Goal: Task Accomplishment & Management: Complete application form

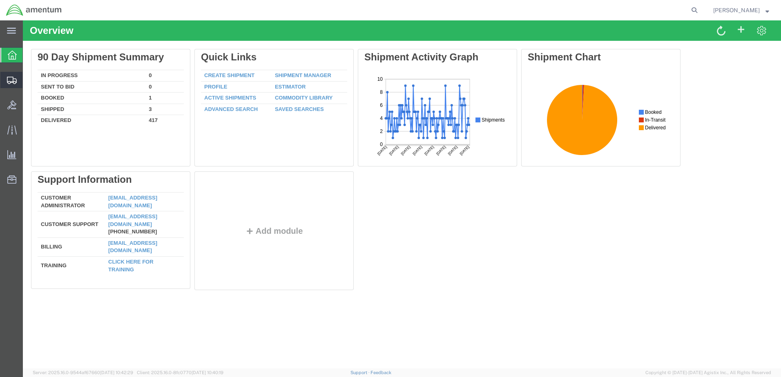
click at [0, 0] on span "Create Shipment" at bounding box center [0, 0] width 0 height 0
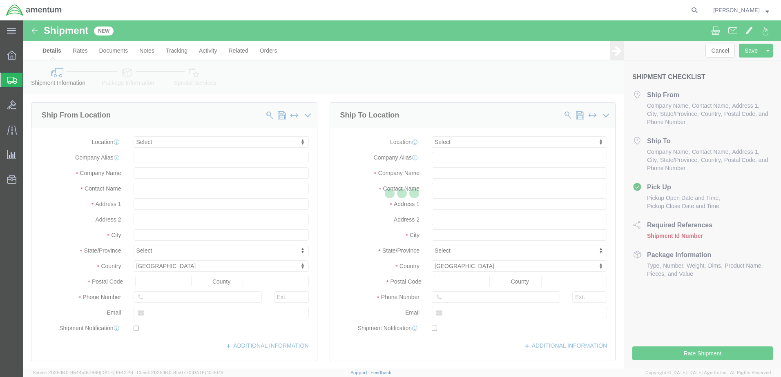
select select
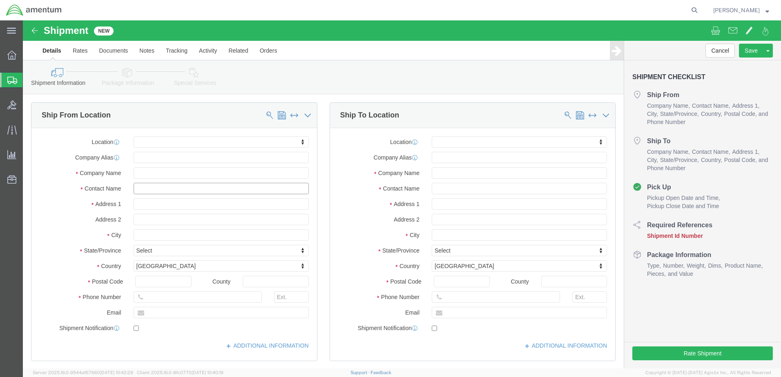
click input "text"
type input "BETTY"
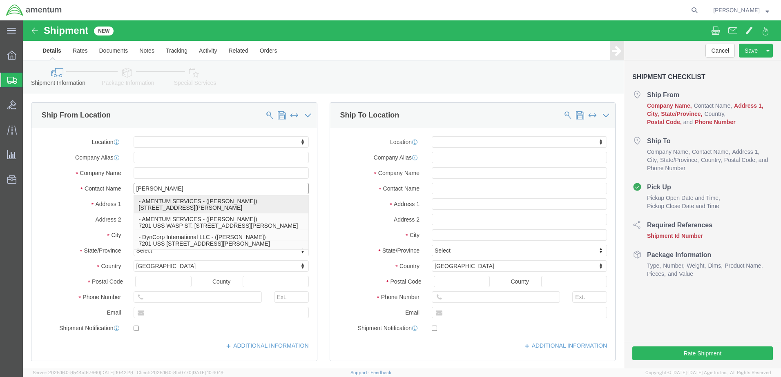
click p "- AMENTUM SERVICES - (Betty Fuller) 7201 USS WASP ST, BLDG 2992, MILTON, FL, 32…"
select select
type input "7201 USS WASP ST"
type input "BLDG 2992"
type input "32570"
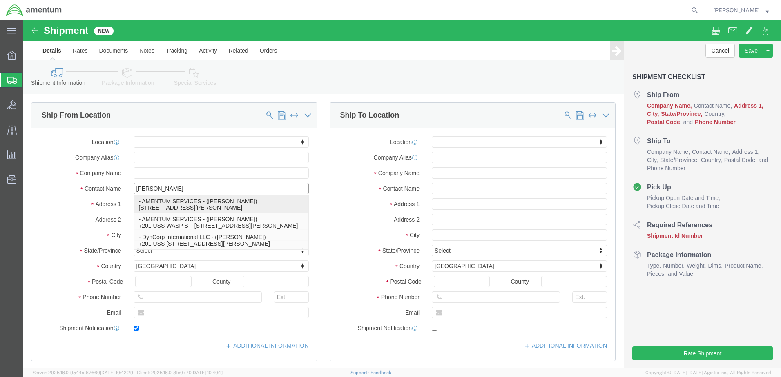
type input "1-850-484-6263"
type input "betty.fuller@amentum.com"
checkbox input "true"
type input "AMENTUM SERVICES"
type input "Betty Fuller"
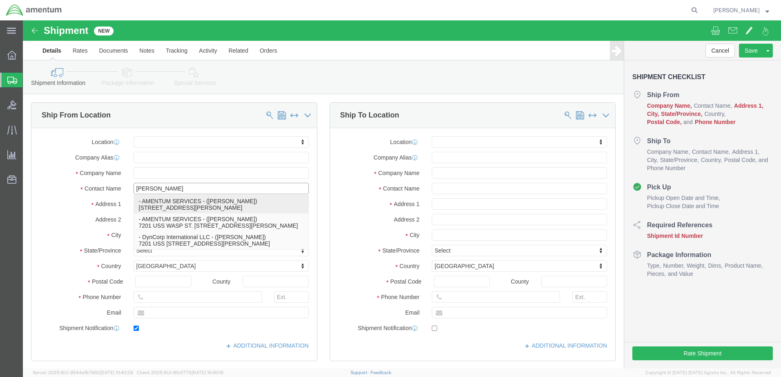
type input "MILTON"
select select "FL"
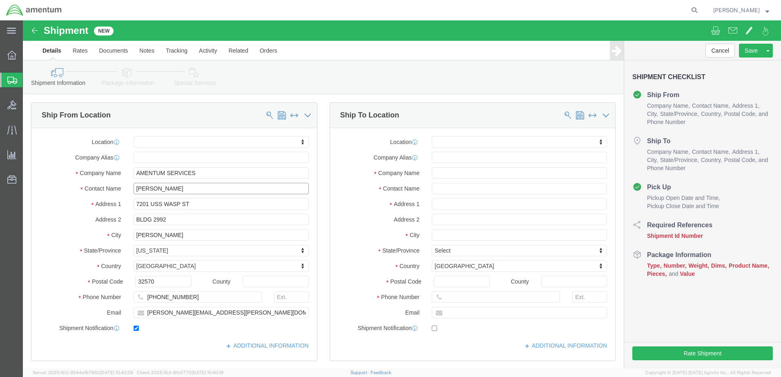
type input "Betty Fuller"
click input "text"
type input "JEFF"
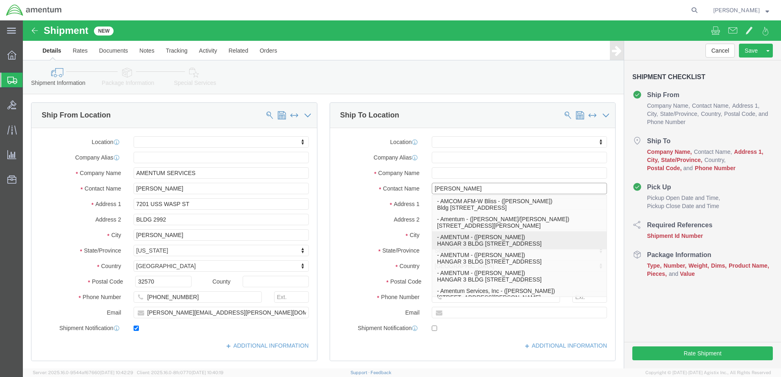
click p "- AMENTUM - (JEFFREY E PLUMMER) HANGAR 3 BLDG 9500 MCAS MIRAMAR, SAN DIEGO, CA,…"
select select
type input "HANGAR 3 BLDG 9500 MCAS MIRAMAR"
type input "92145"
type input "SAN DIEGO"
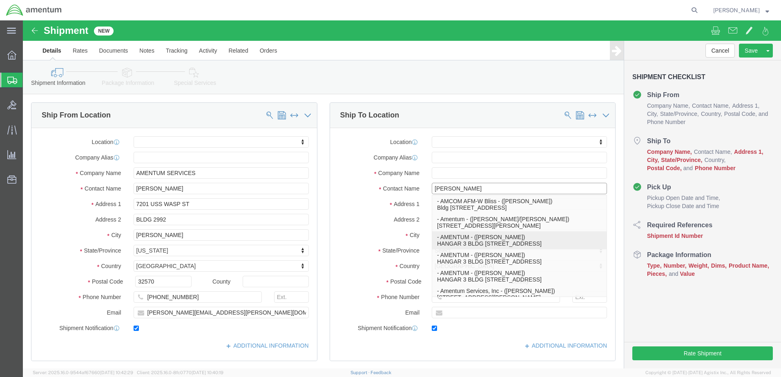
type input "8583074239"
type input "miramart34@yahoo.com"
checkbox input "true"
type input "AMENTUM"
type input "JEFFREY E PLUMMER"
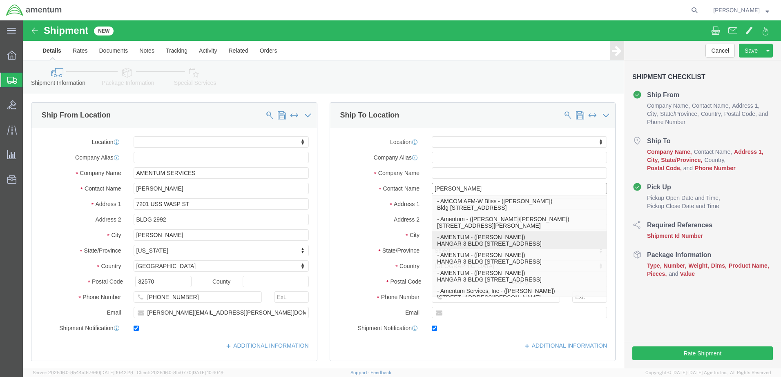
type input "SAN DIEGO"
select select "CA"
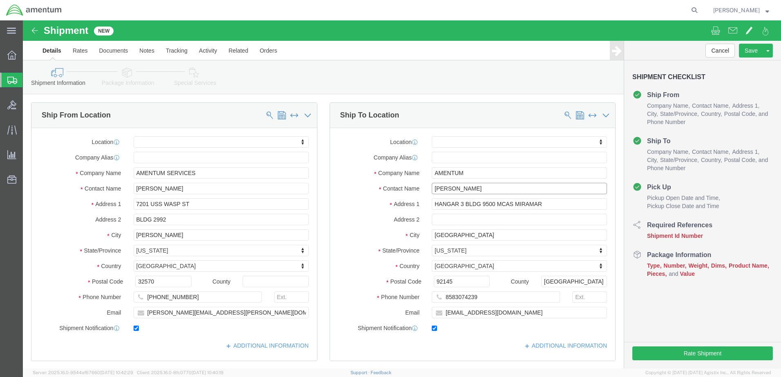
scroll to position [204, 0]
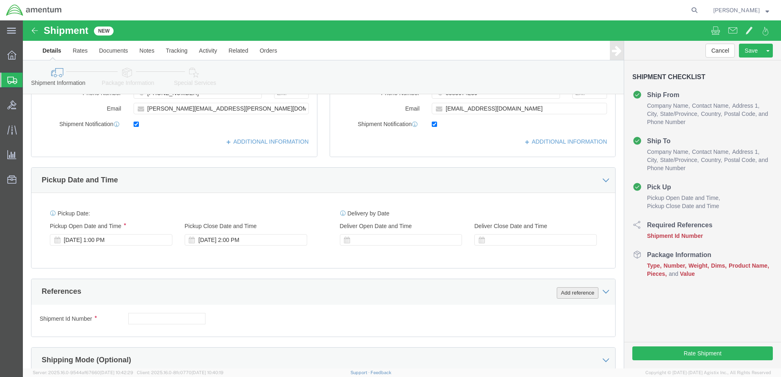
type input "JEFFREY E PLUMMER"
click button "Add reference"
click div "Aug 12 2025 2:00 PM"
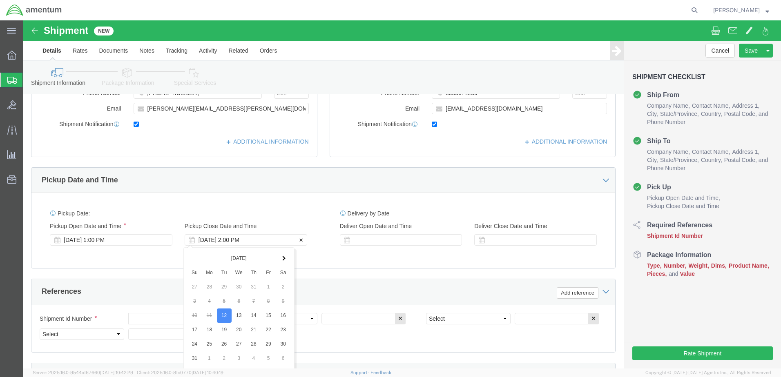
scroll to position [368, 0]
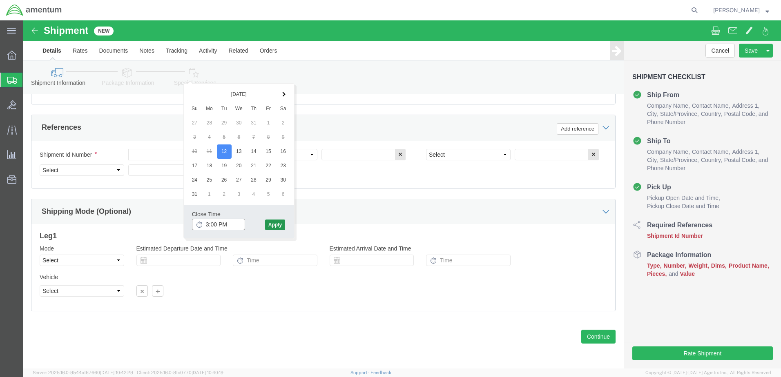
type input "3:00 PM"
click button "Apply"
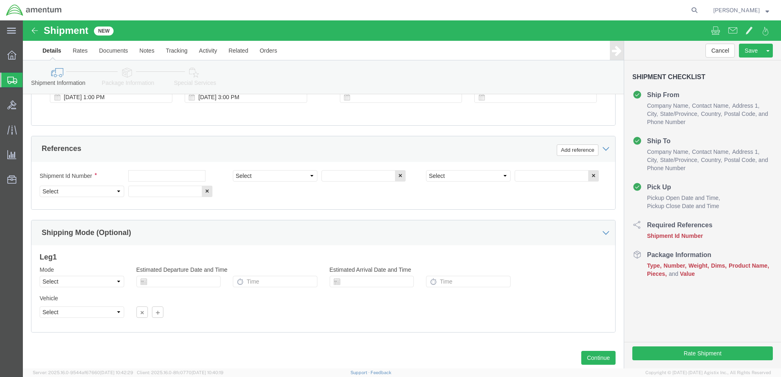
scroll to position [327, 0]
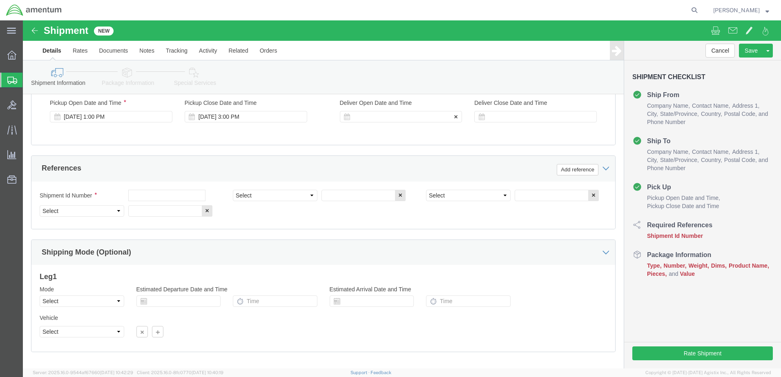
click div
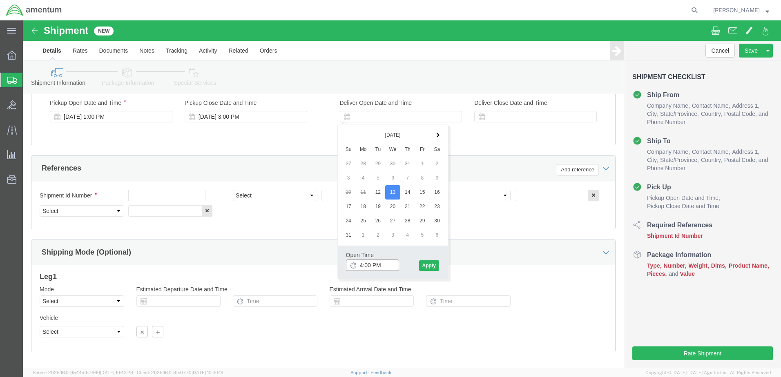
click input "4:00 PM"
type input "7:00 AM"
click button "Apply"
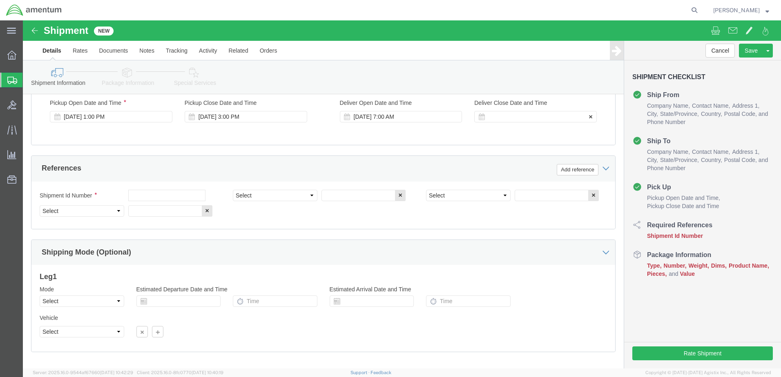
click div
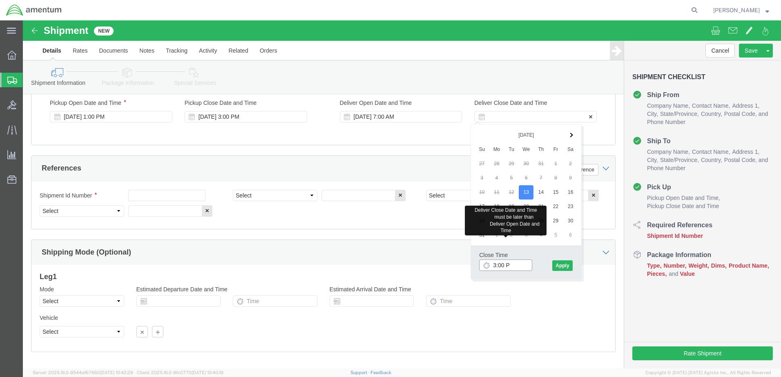
type input "3:00 PM"
click button "Apply"
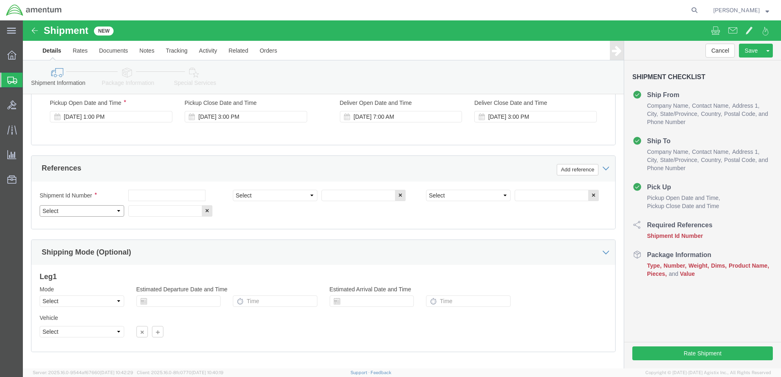
click select "Select Account Type Activity ID Airline Appointment Number ASN Batch Request # …"
select select "DEPT"
click select "Select Account Type Activity ID Airline Appointment Number ASN Batch Request # …"
select select "PROJNUM"
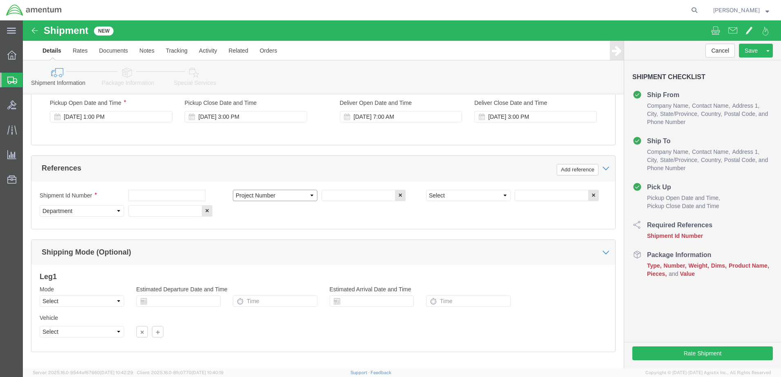
click select "Select Account Type Activity ID Airline Appointment Number ASN Batch Request # …"
select select "PCKSLIP"
click select "Select Account Type Activity ID Airline Appointment Number ASN Batch Request # …"
click input "text"
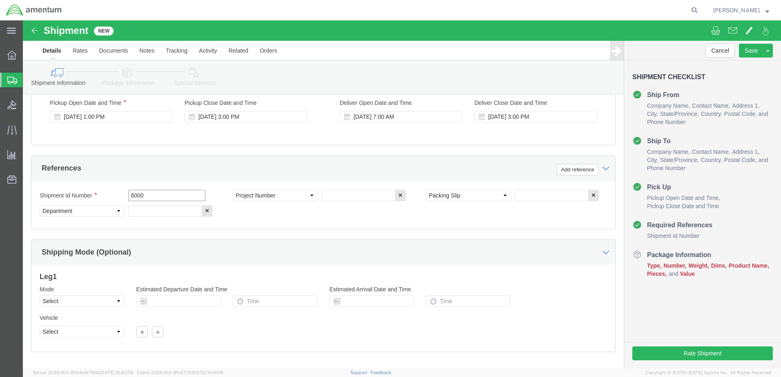
type input "6000"
click input "text"
type input "T44"
click input "text"
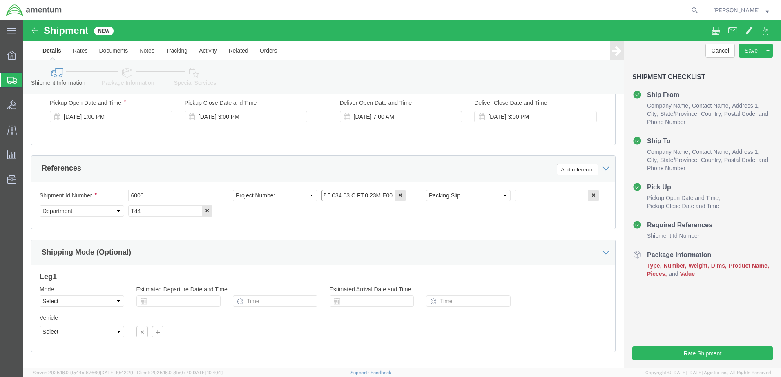
type input "6097.5.034.03.C.FT.0.23M.E00"
click input "text"
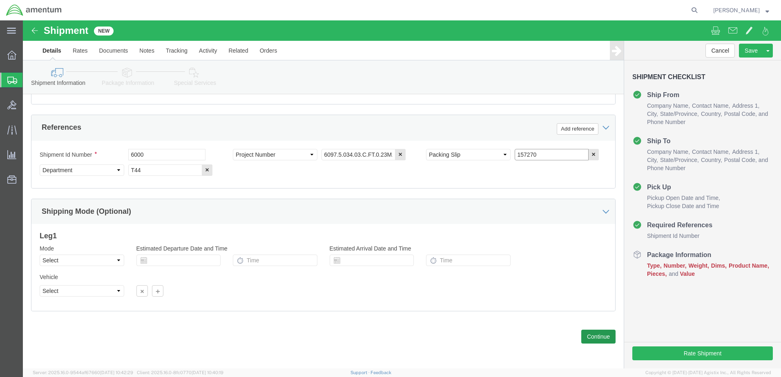
type input "157270"
click button "Continue"
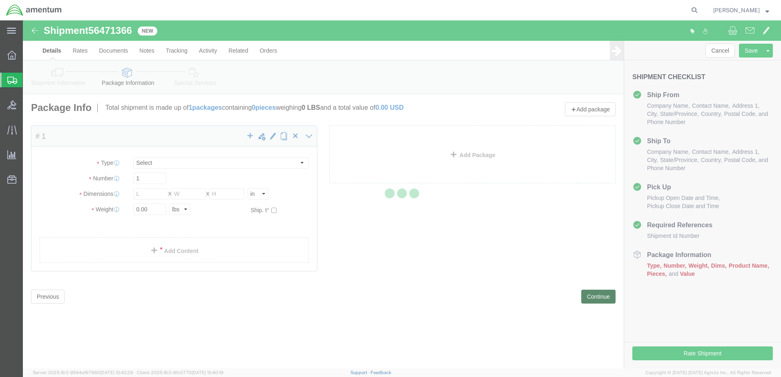
select select "CBOX"
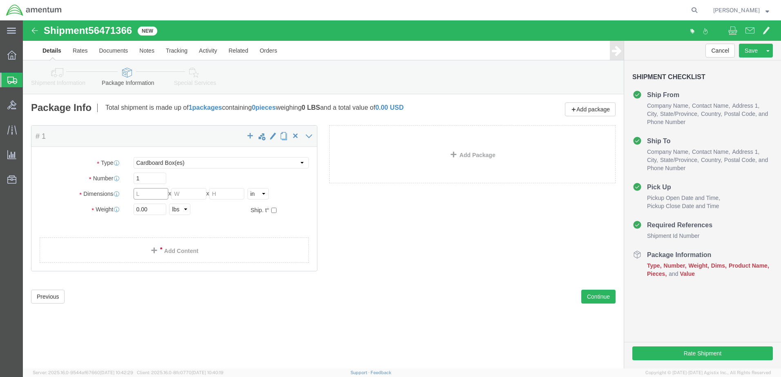
click input "text"
type input "24"
type input "16"
type input "6"
click input "0.00"
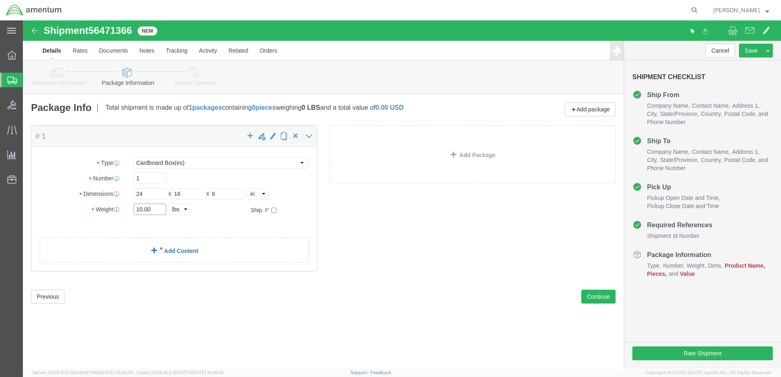
type input "10.00"
click link "Add Content"
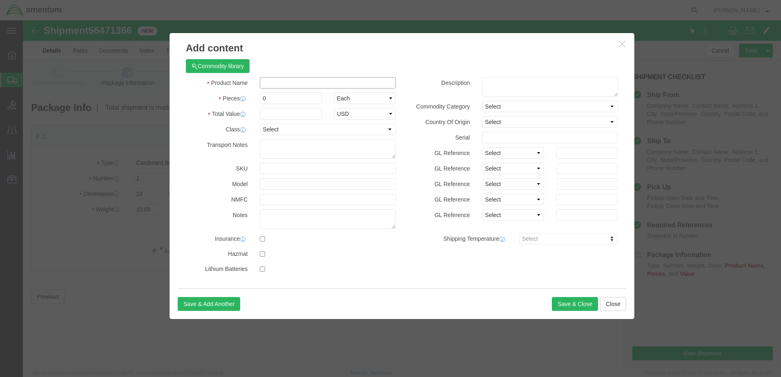
click input "text"
type input "UNIFORMS"
click div "Commodity library"
drag, startPoint x: 258, startPoint y: 77, endPoint x: 228, endPoint y: 77, distance: 30.6
click div "Pieces 0 Select Bag Barrels 100Board Feet Bottle Box Blister Pack Carats Can Ca…"
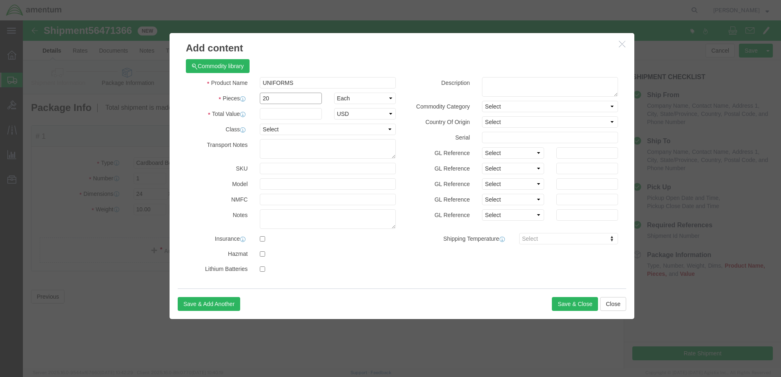
type input "20"
click input "text"
type input "5000"
click button "Save & Close"
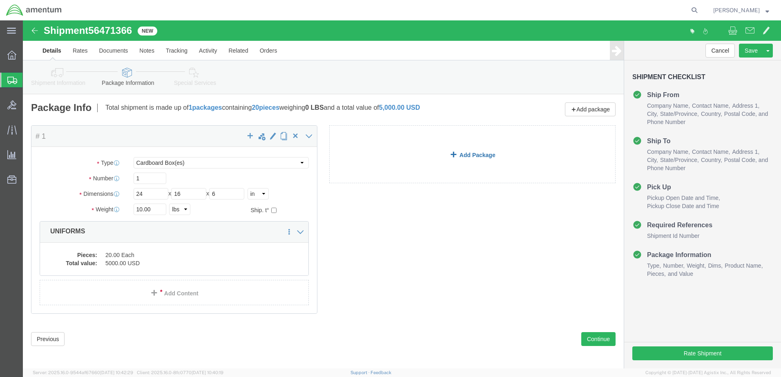
click link "Add Package"
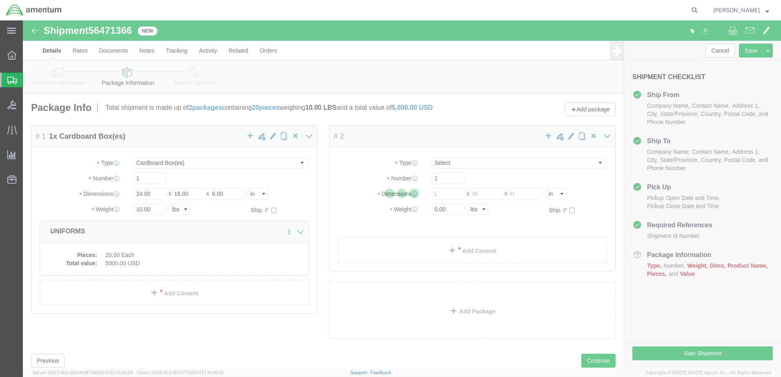
select select "CBOX"
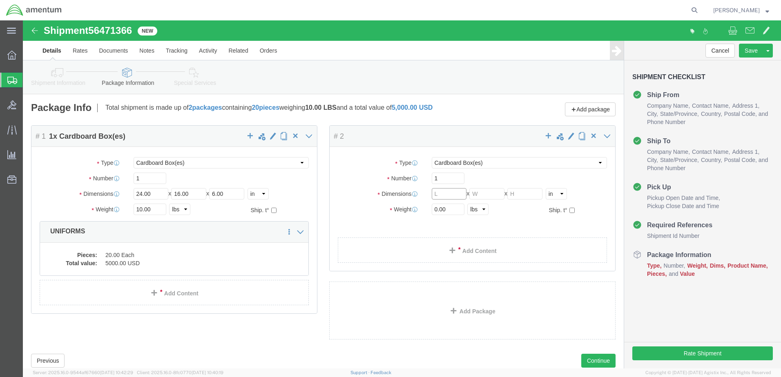
click input "text"
type input "8"
type input "6"
type input "7"
click input "0.00"
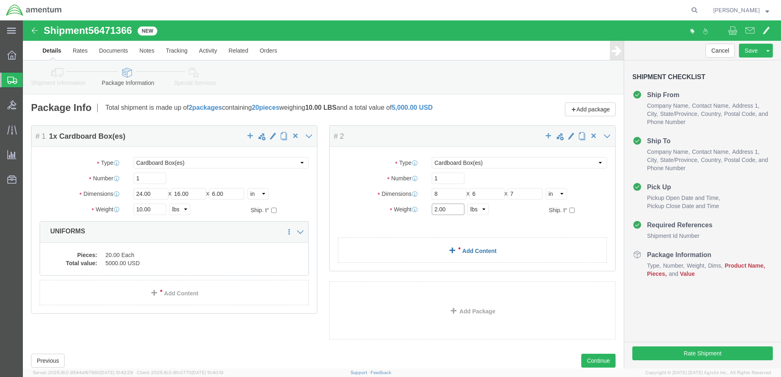
type input "2.00"
click link "Add Content"
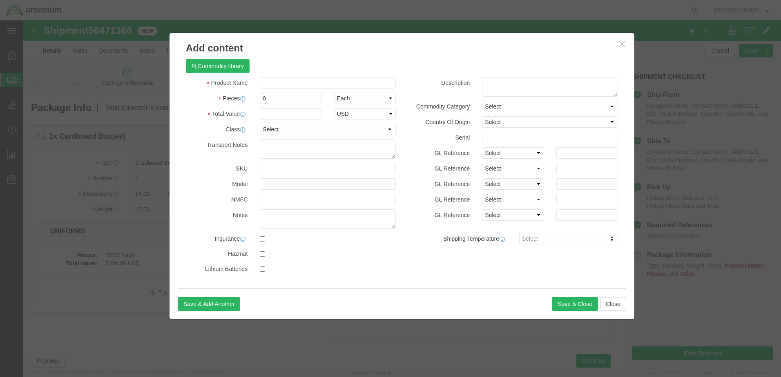
click div "Commodity library"
click input "text"
type input "OIL PRESS TRANSDUCER"
drag, startPoint x: 251, startPoint y: 79, endPoint x: 228, endPoint y: 77, distance: 23.0
click div "0"
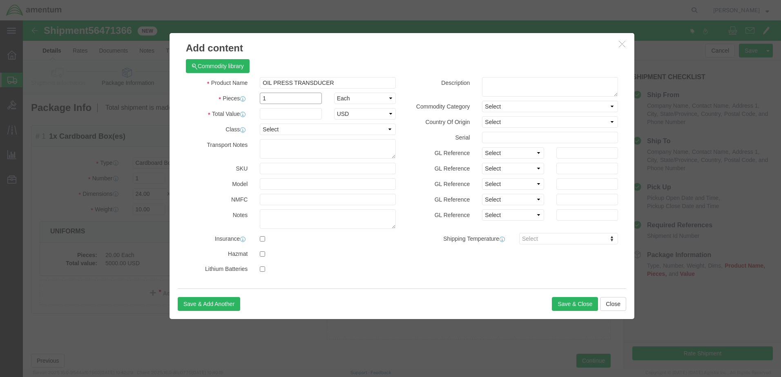
type input "1"
click div "Product Name OIL PRESS TRANSDUCER OIL PRESS Pieces 1 Select Bag Barrels 100Boar…"
click input "text"
type input "7000"
click button "Save & Close"
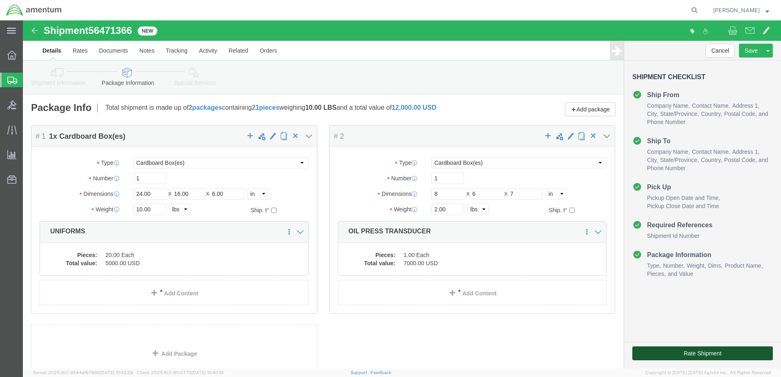
click button "Rate Shipment"
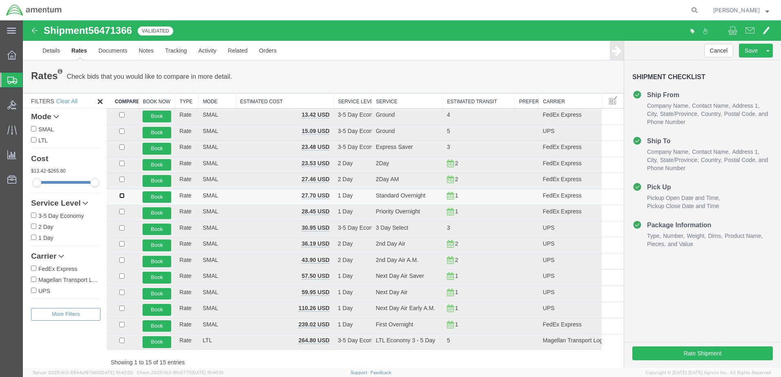
click at [120, 195] on input "checkbox" at bounding box center [121, 195] width 5 height 5
checkbox input "true"
click at [150, 197] on button "Book" at bounding box center [156, 197] width 29 height 12
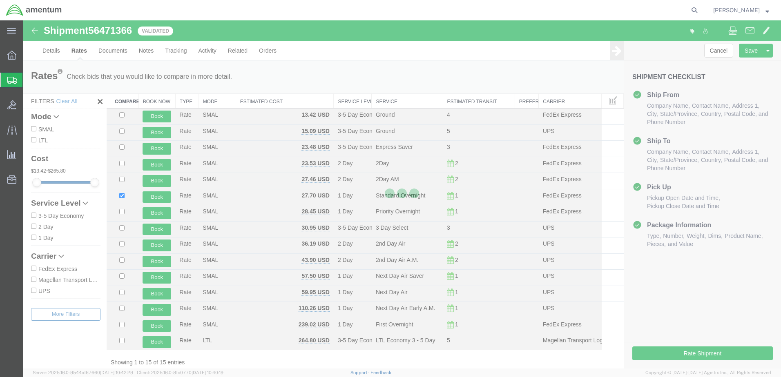
click at [161, 198] on div at bounding box center [402, 194] width 758 height 348
click at [253, 192] on div at bounding box center [402, 194] width 758 height 348
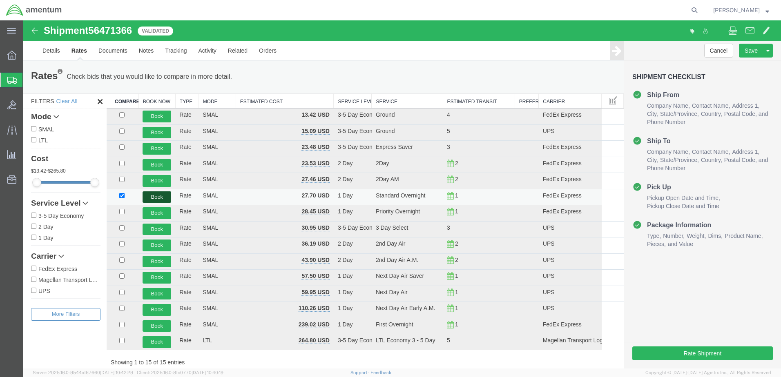
click at [154, 196] on button "Book" at bounding box center [156, 197] width 29 height 12
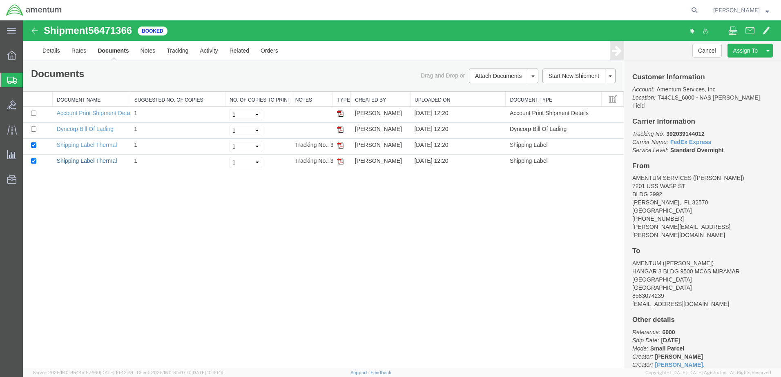
drag, startPoint x: 100, startPoint y: 158, endPoint x: 165, endPoint y: 193, distance: 74.1
click at [100, 158] on link "Shipping Label Thermal" at bounding box center [87, 161] width 60 height 7
drag, startPoint x: 98, startPoint y: 146, endPoint x: 466, endPoint y: 290, distance: 395.0
click at [98, 146] on link "Shipping Label Thermal" at bounding box center [87, 145] width 60 height 7
click at [75, 127] on link "Dyncorp Bill Of Lading" at bounding box center [85, 129] width 57 height 7
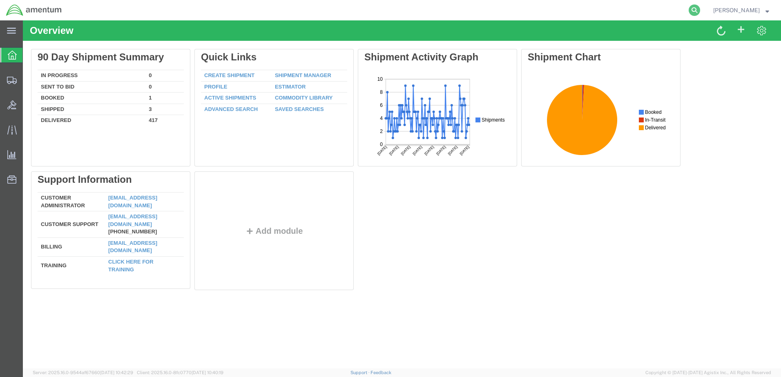
click at [700, 9] on icon at bounding box center [693, 9] width 11 height 11
type input "56471366"
